Goal: Task Accomplishment & Management: Use online tool/utility

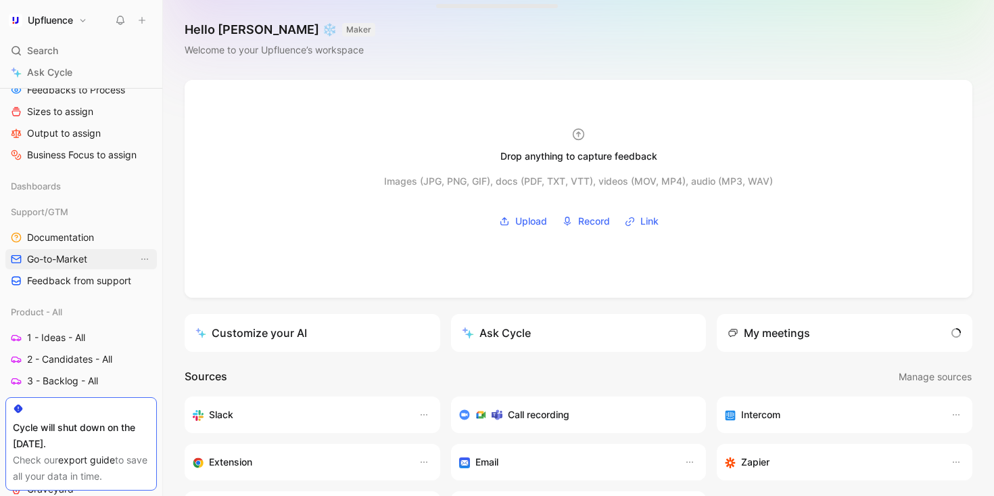
click at [72, 264] on span "Go-to-Market" at bounding box center [57, 259] width 60 height 14
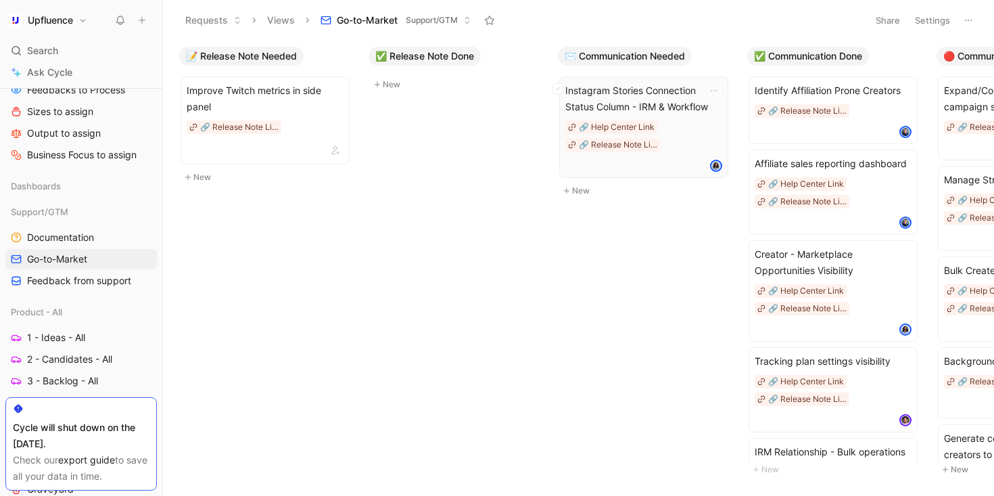
click at [656, 105] on span "Instagram Stories Connection Status Column - IRM & Workflow" at bounding box center [643, 98] width 157 height 32
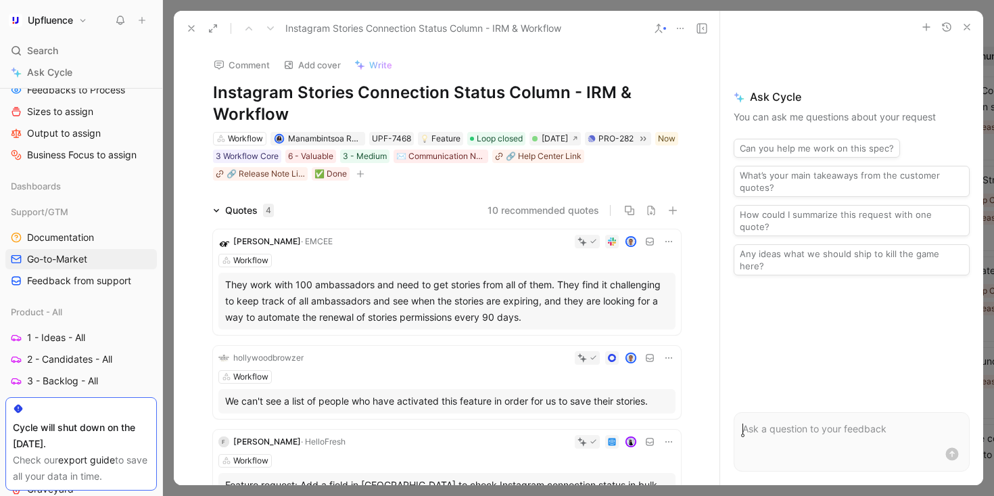
click at [436, 93] on h1 "Instagram Stories Connection Status Column - IRM & Workflow" at bounding box center [447, 103] width 468 height 43
copy h1 "Instagram Stories Connection Status Column - IRM & Workflow"
click at [196, 29] on icon at bounding box center [191, 28] width 11 height 11
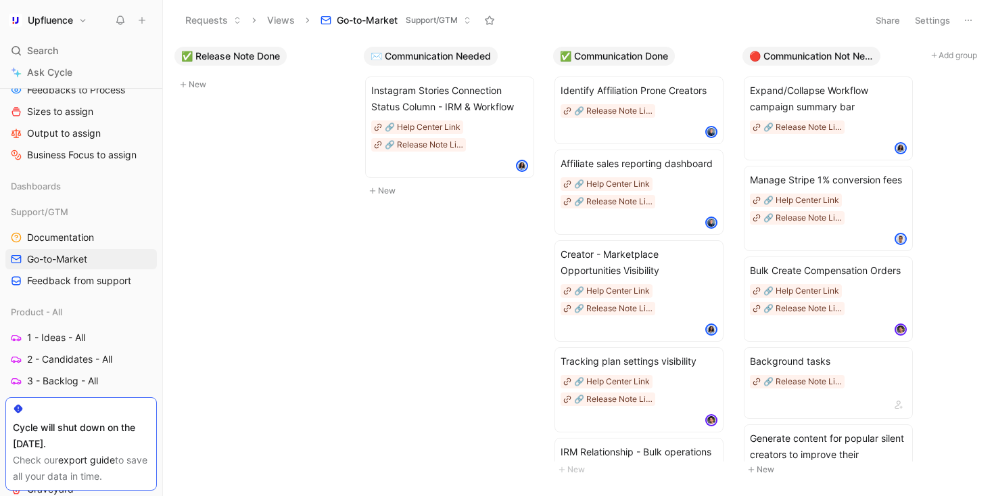
click at [641, 57] on span "✅ Communication Done" at bounding box center [614, 56] width 108 height 14
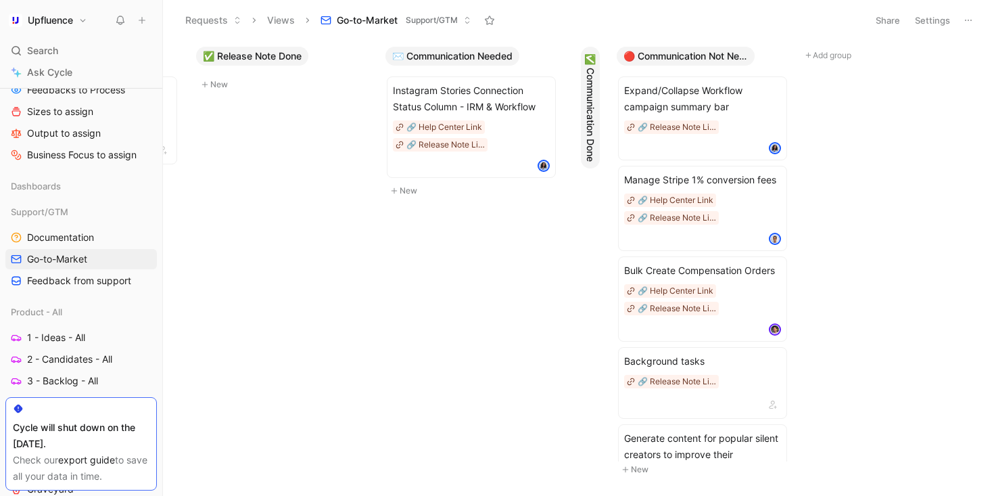
scroll to position [0, 172]
click at [587, 70] on span "✅ Communication Done" at bounding box center [590, 107] width 14 height 108
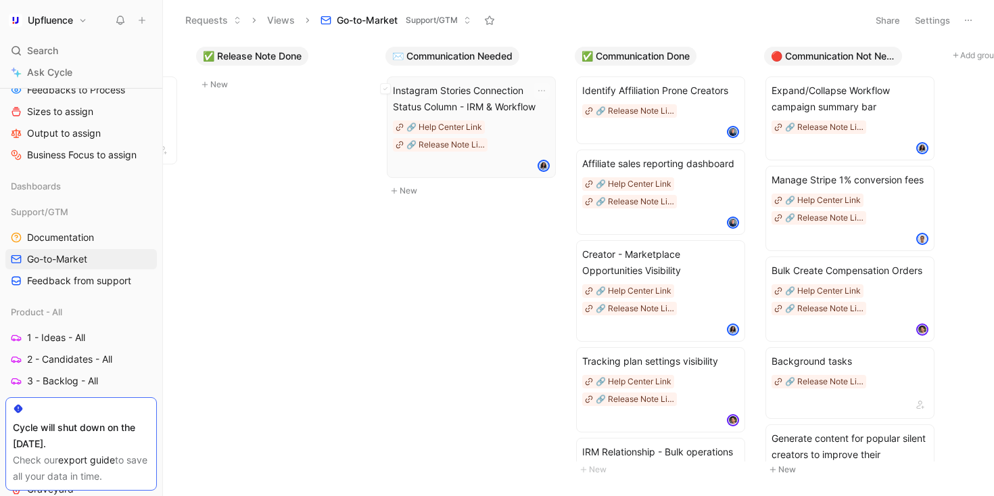
click at [473, 97] on span "Instagram Stories Connection Status Column - IRM & Workflow" at bounding box center [471, 98] width 157 height 32
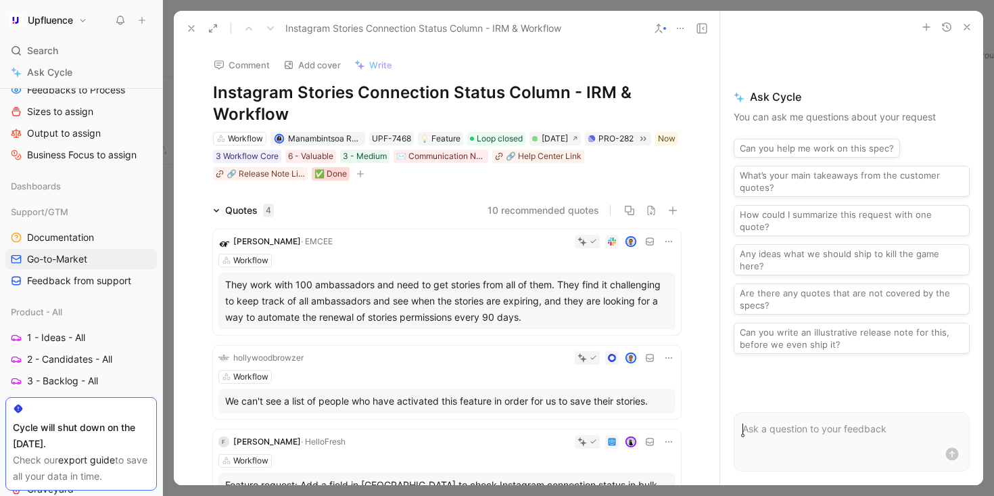
click at [326, 179] on div "✅ Done" at bounding box center [330, 174] width 32 height 14
click at [461, 159] on div "✉️ Communication Needed" at bounding box center [440, 156] width 89 height 14
click at [327, 176] on div "✅ Done" at bounding box center [330, 174] width 32 height 14
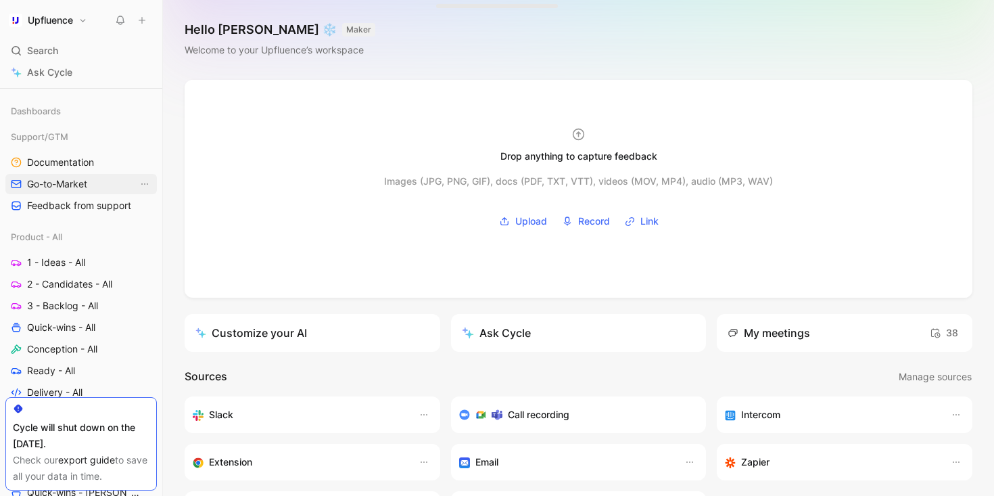
click at [70, 185] on span "Go-to-Market" at bounding box center [57, 184] width 60 height 14
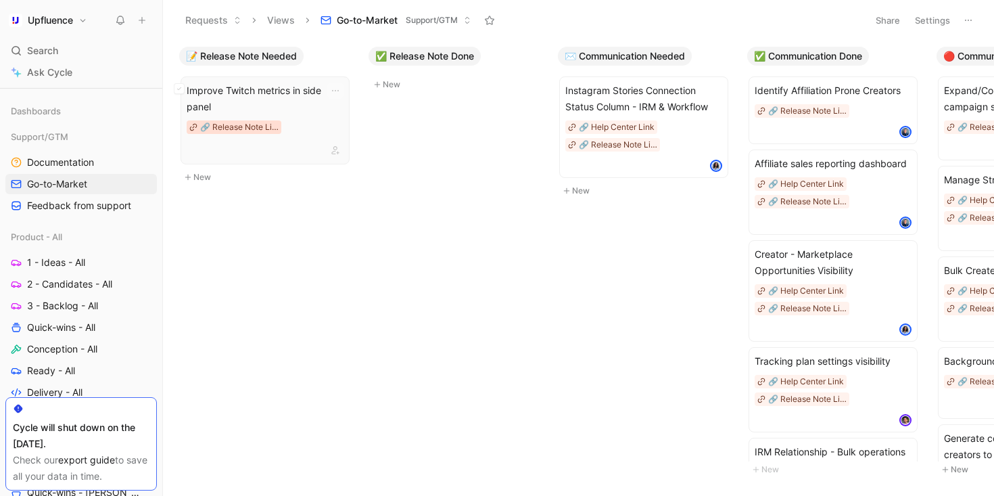
click at [255, 120] on div "🔗 Release Note Link" at bounding box center [239, 127] width 78 height 14
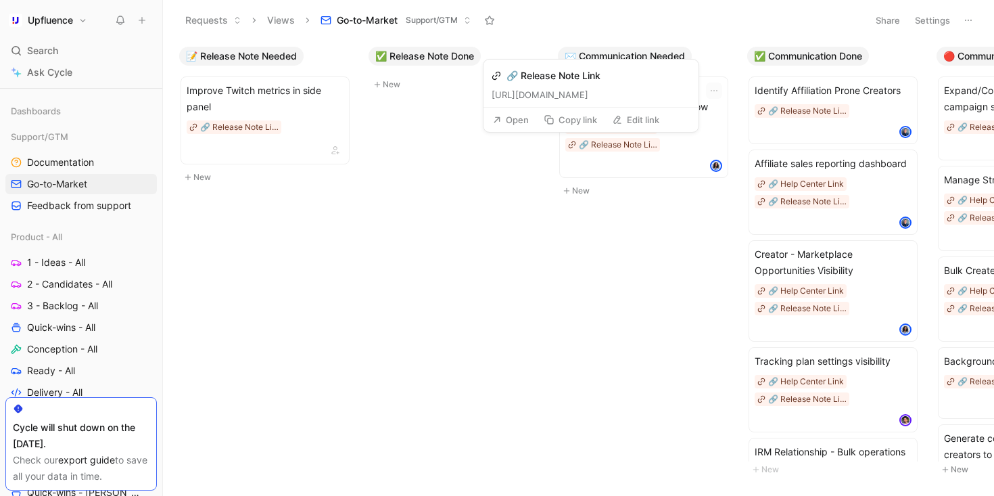
click at [575, 122] on button "Copy link" at bounding box center [570, 119] width 66 height 19
click at [610, 125] on button "Edit link" at bounding box center [635, 119] width 59 height 19
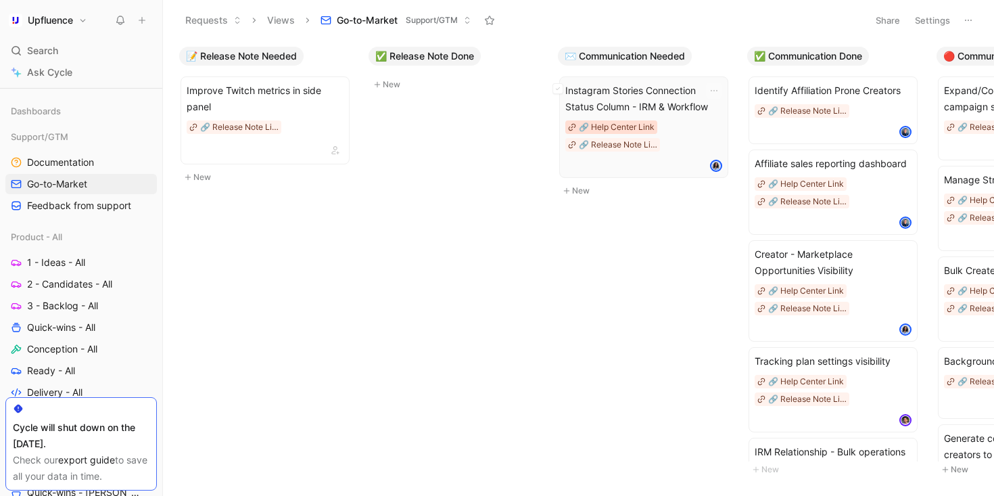
click at [596, 127] on div "🔗 Help Center Link" at bounding box center [617, 127] width 76 height 14
